Goal: Book appointment/travel/reservation

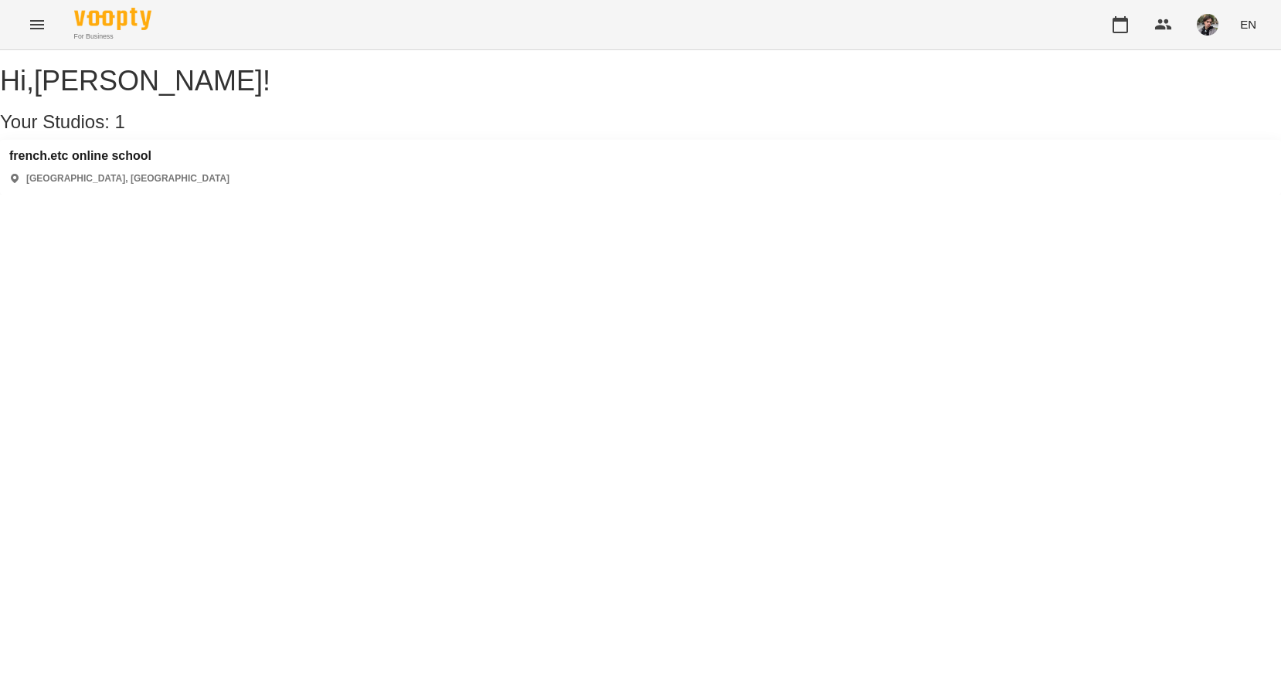
click at [140, 159] on div "french.etc online school [GEOGRAPHIC_DATA], [GEOGRAPHIC_DATA]" at bounding box center [640, 167] width 1281 height 55
click at [139, 163] on h3 "french.etc online school" at bounding box center [119, 156] width 220 height 14
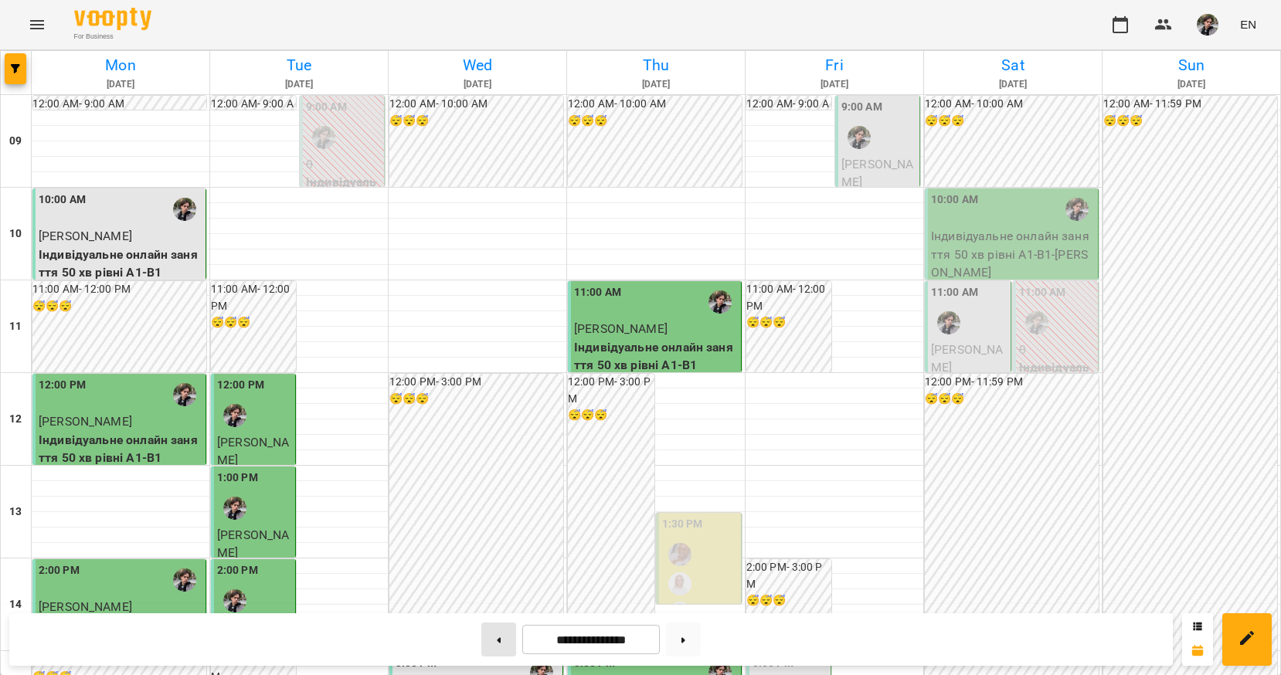
click at [498, 643] on button at bounding box center [498, 640] width 35 height 34
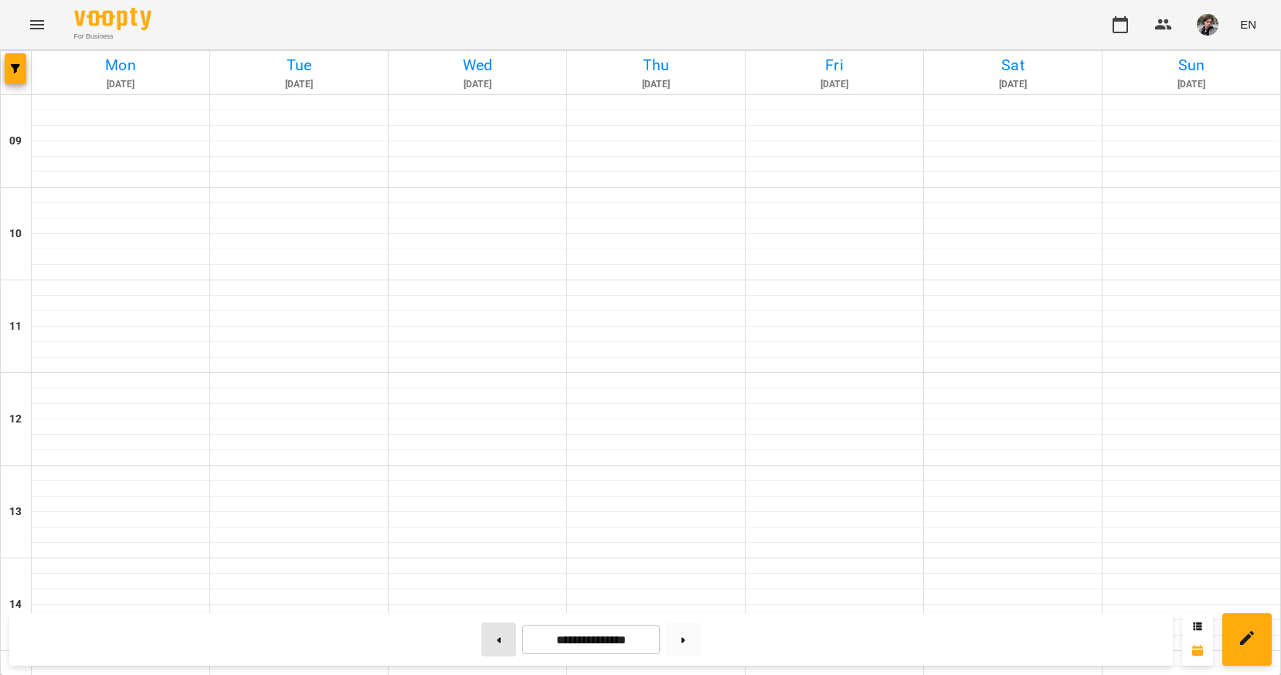
click at [498, 643] on button at bounding box center [498, 640] width 35 height 34
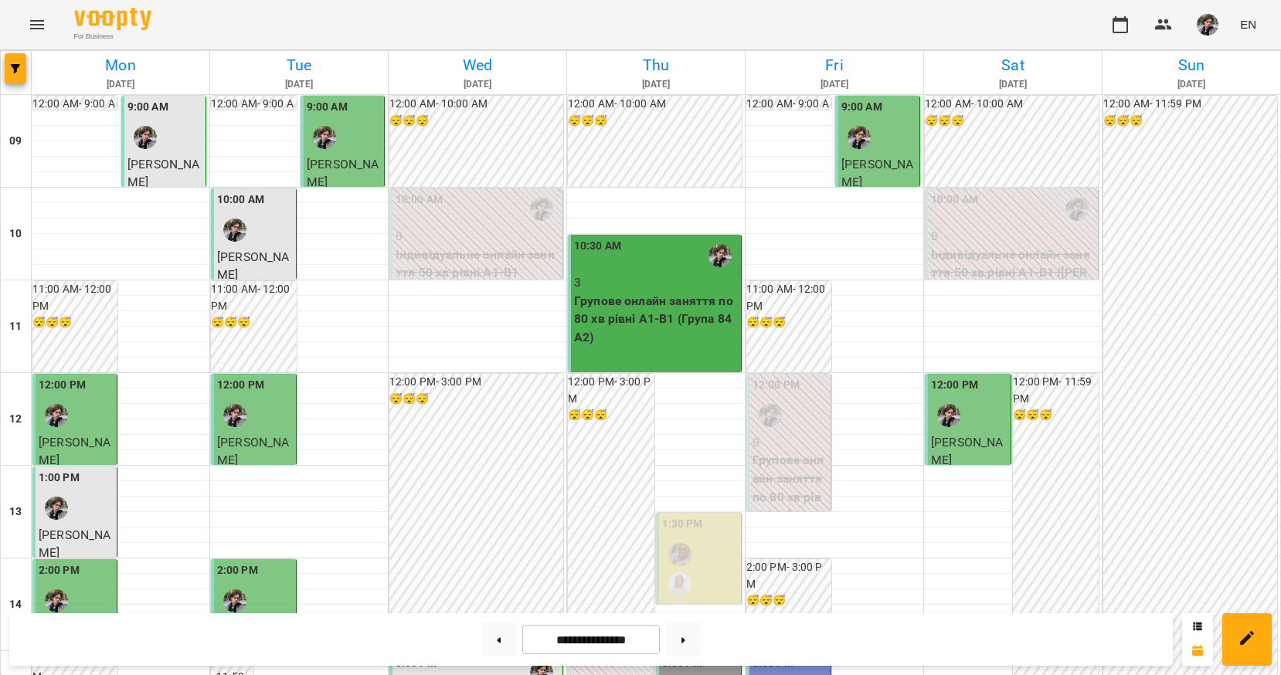
scroll to position [648, 0]
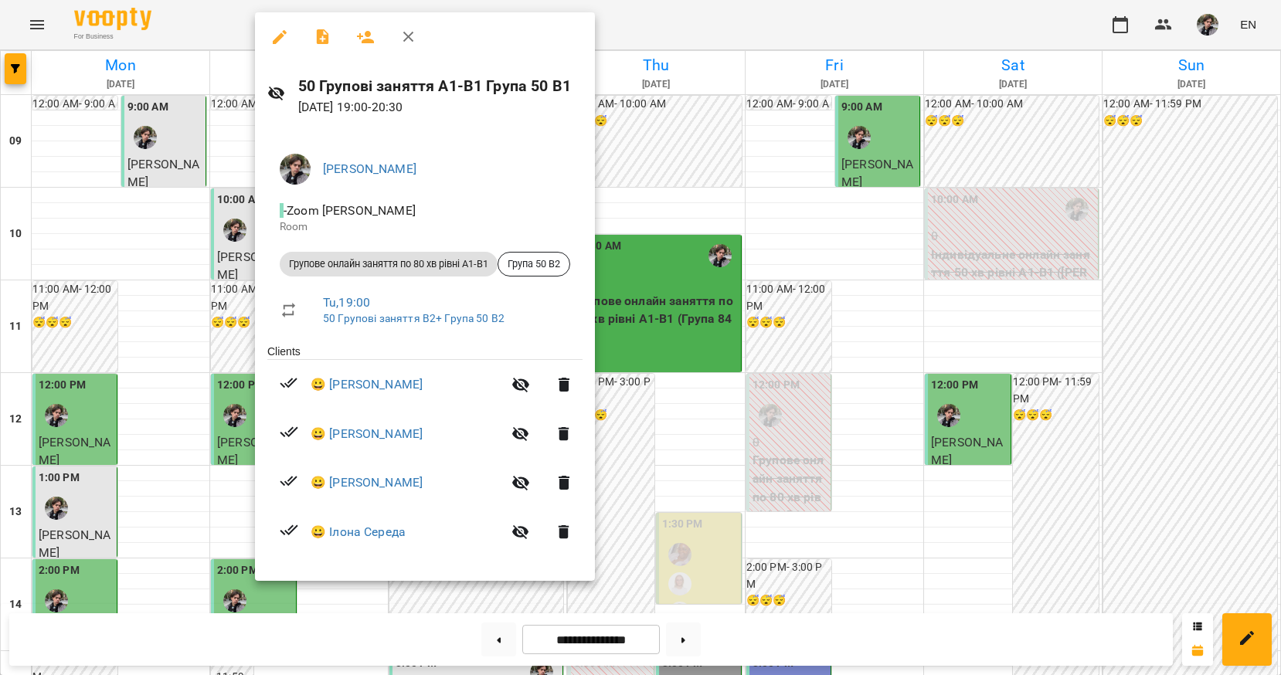
click at [192, 410] on div at bounding box center [640, 337] width 1281 height 675
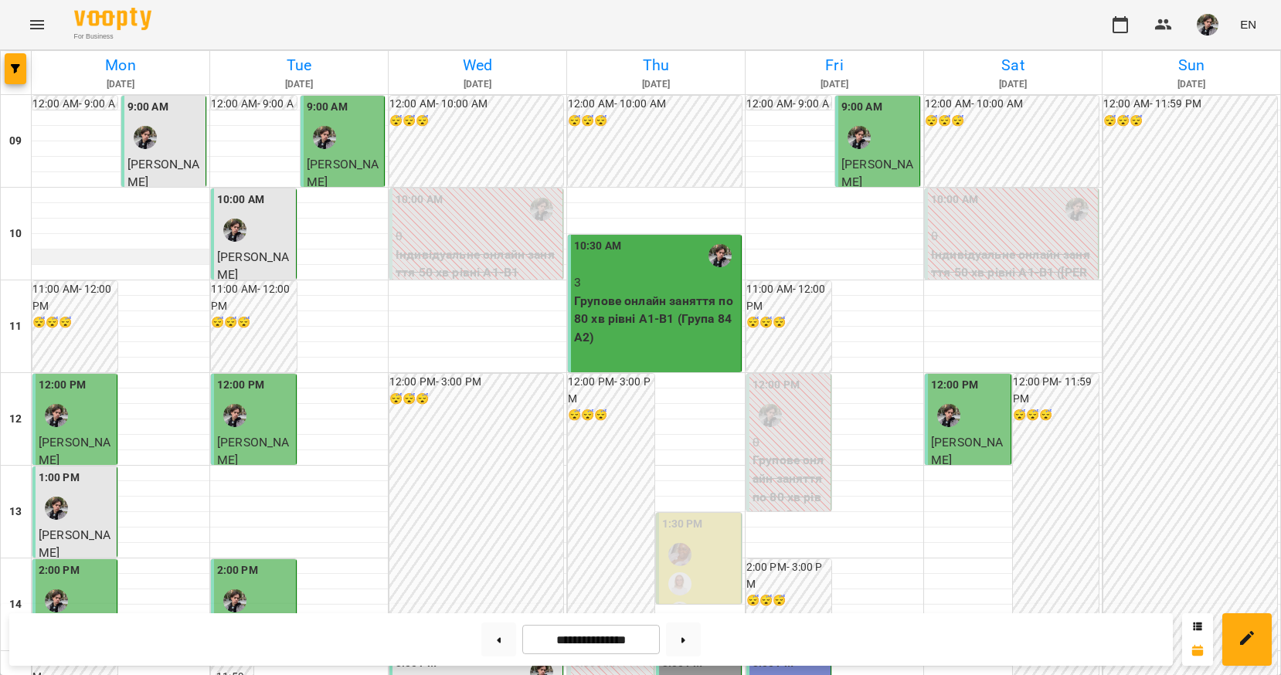
scroll to position [0, 0]
click at [688, 319] on p "Групове онлайн заняття по 80 хв рівні А1-В1 (Група 84 A2)" at bounding box center [656, 319] width 164 height 55
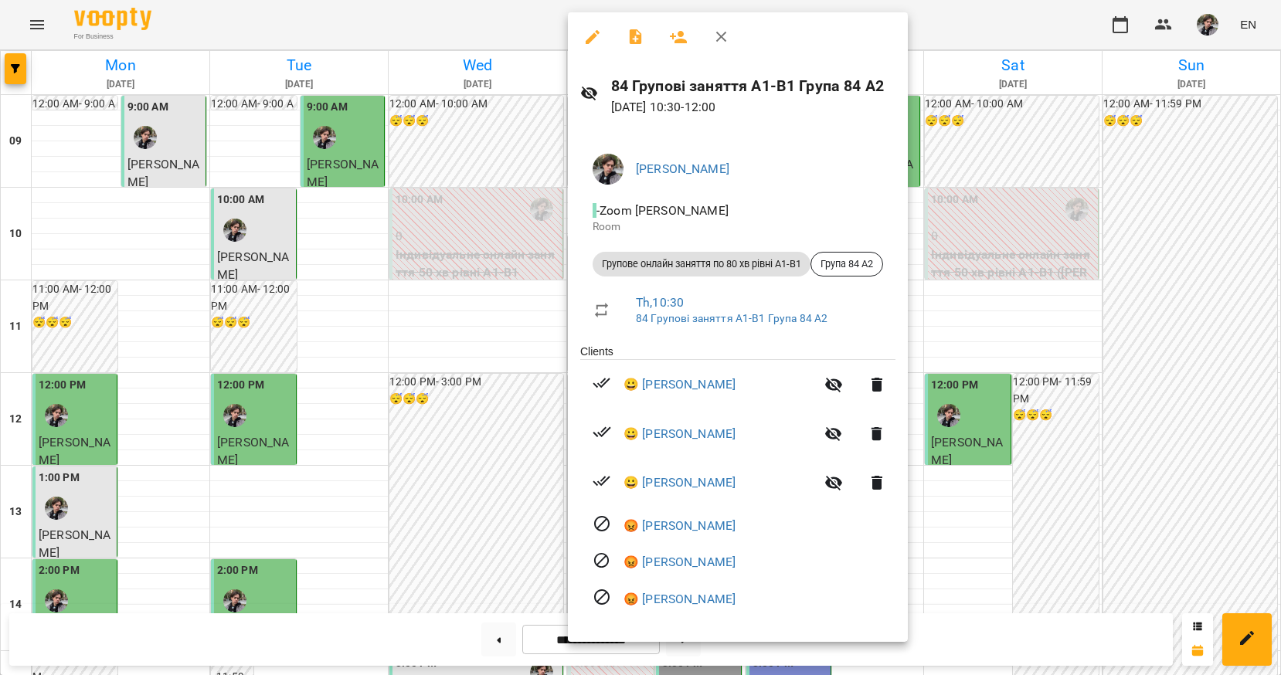
click at [485, 394] on div at bounding box center [640, 337] width 1281 height 675
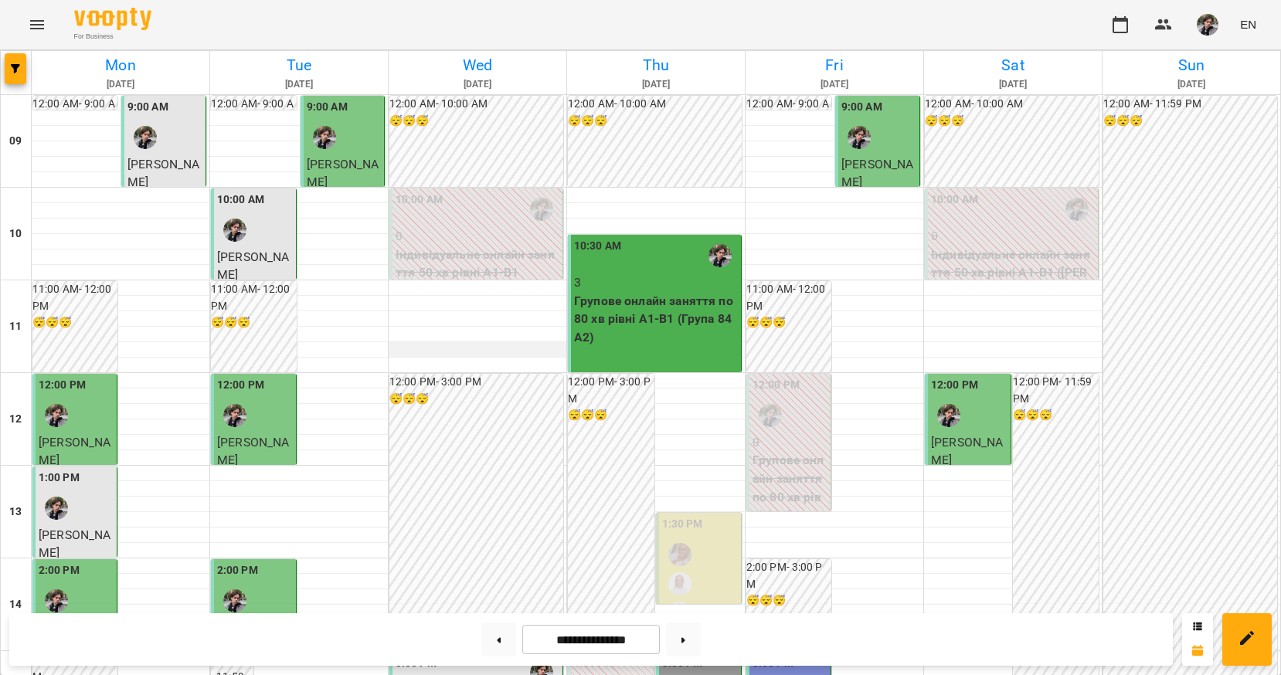
scroll to position [774, 0]
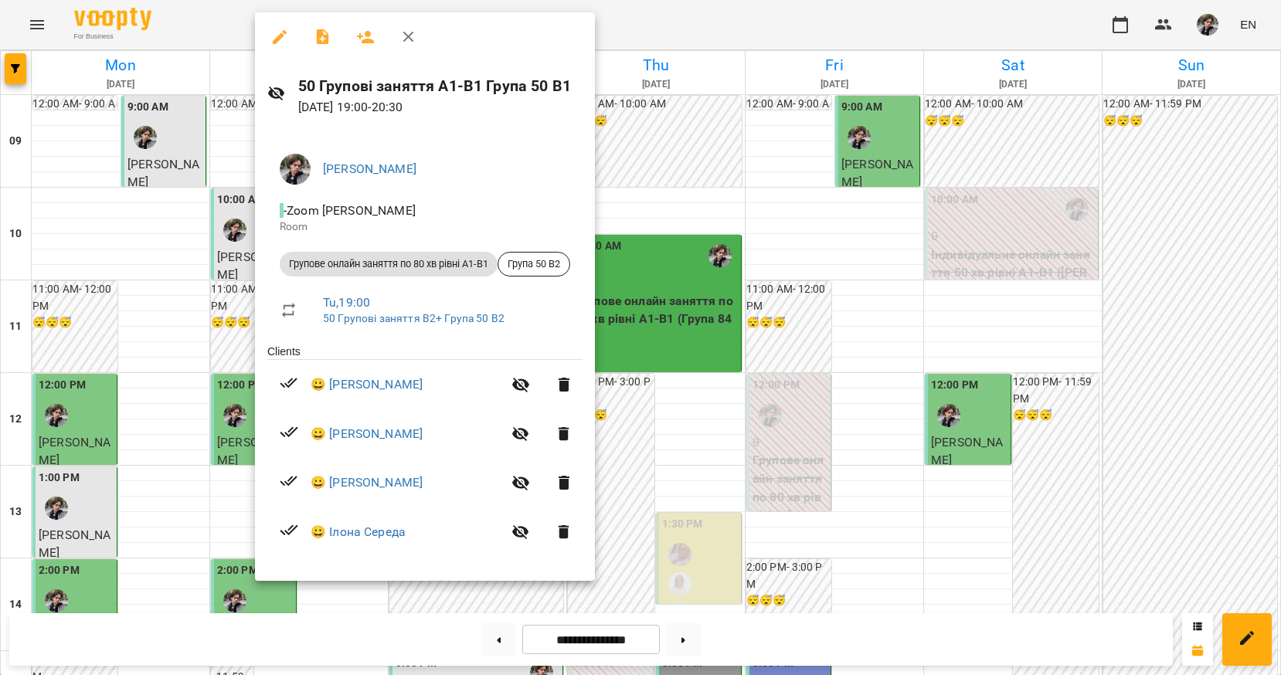
click at [624, 343] on div at bounding box center [640, 337] width 1281 height 675
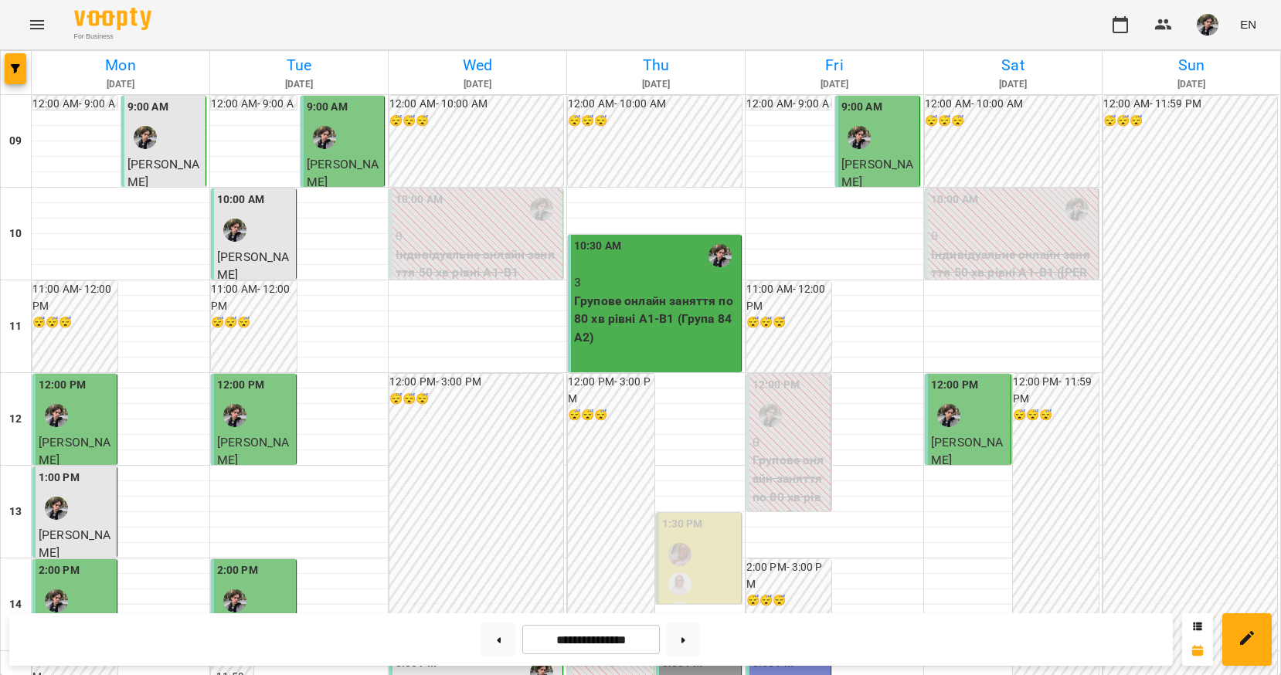
scroll to position [147, 0]
click at [692, 648] on button at bounding box center [683, 640] width 35 height 34
type input "**********"
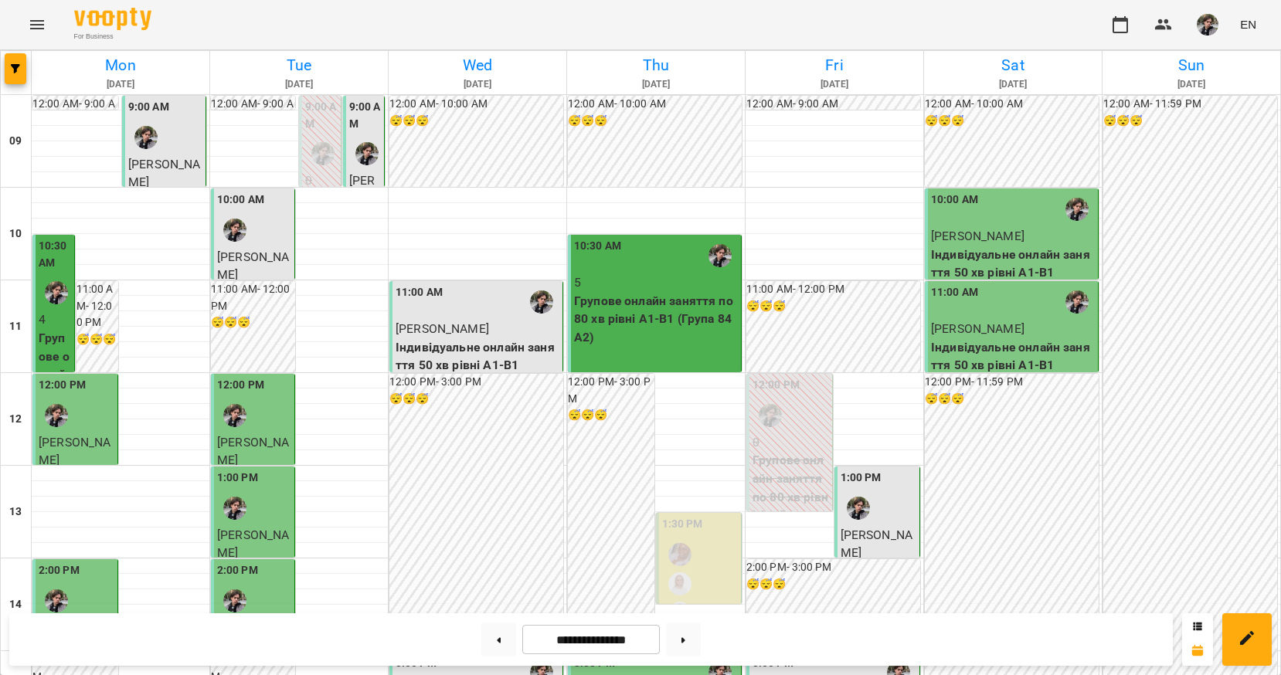
scroll to position [601, 0]
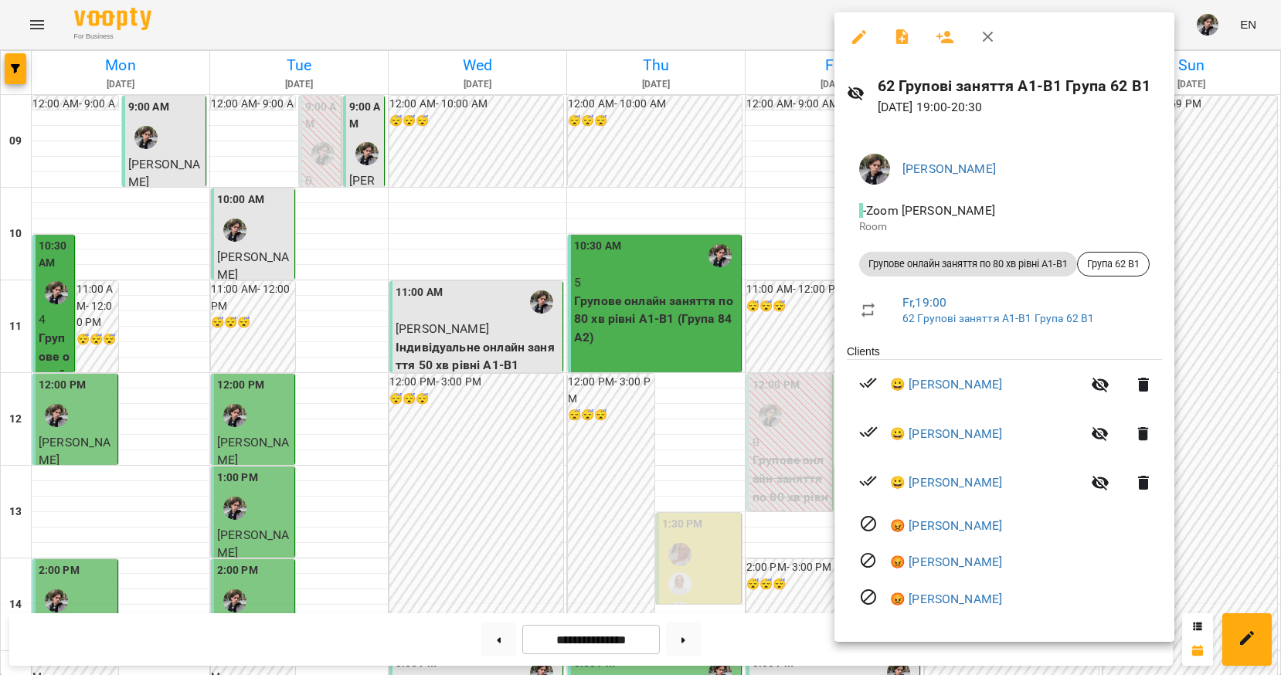
click at [740, 332] on div at bounding box center [640, 337] width 1281 height 675
